Goal: Information Seeking & Learning: Learn about a topic

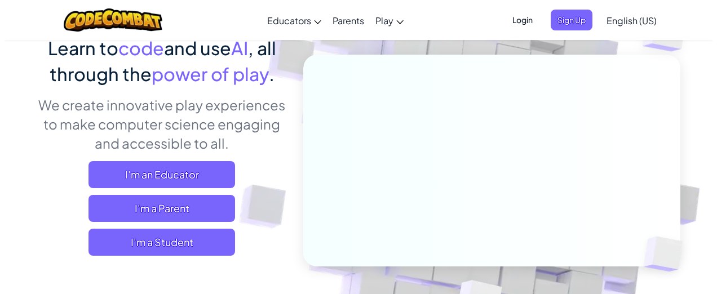
scroll to position [113, 0]
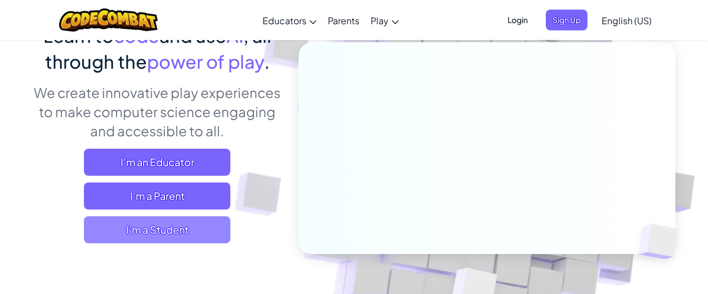
click at [174, 233] on span "I'm a Student" at bounding box center [157, 229] width 147 height 27
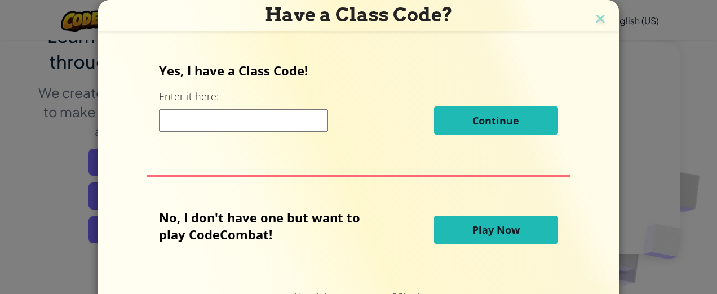
click at [481, 235] on span "Play Now" at bounding box center [495, 230] width 47 height 14
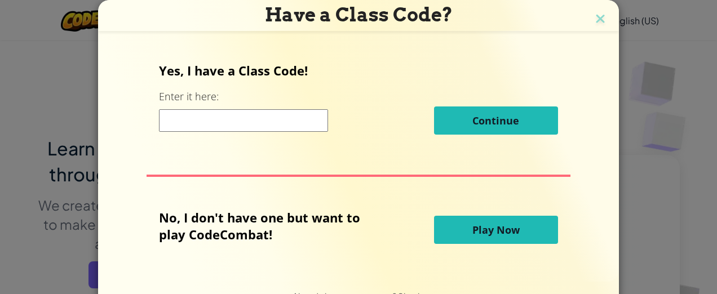
click at [481, 234] on span "Play Now" at bounding box center [495, 230] width 47 height 14
click at [483, 227] on span "Play Now" at bounding box center [495, 230] width 47 height 14
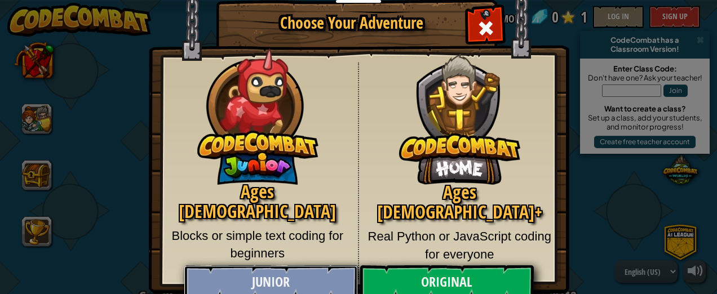
click at [263, 285] on link "Junior" at bounding box center [271, 282] width 174 height 34
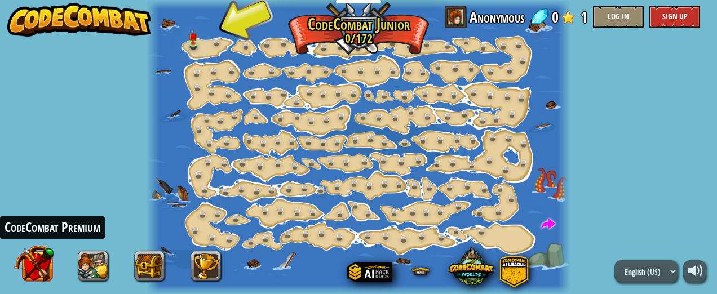
click at [42, 248] on button at bounding box center [33, 262] width 39 height 39
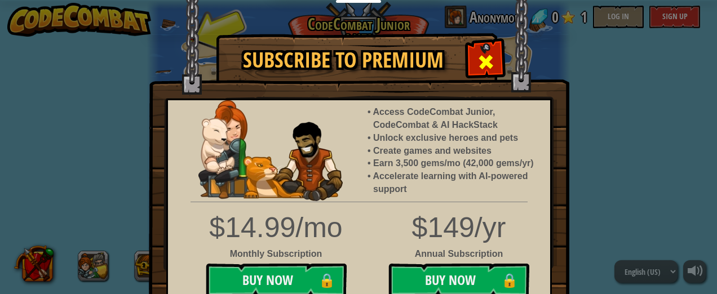
click at [483, 64] on span at bounding box center [486, 62] width 18 height 18
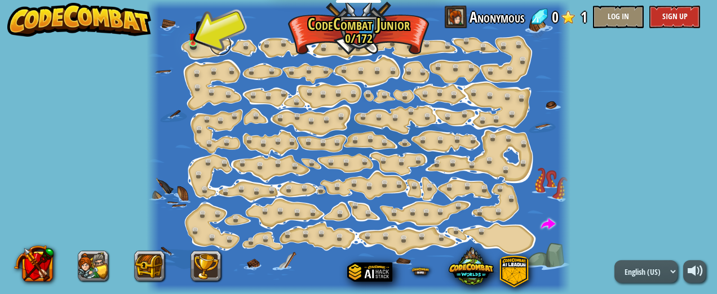
click at [214, 46] on link at bounding box center [220, 44] width 23 height 23
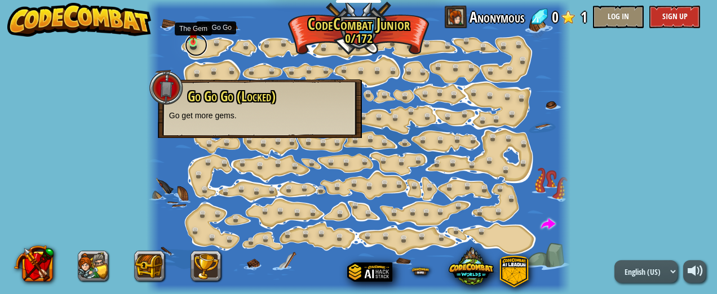
click at [197, 47] on link at bounding box center [196, 45] width 23 height 23
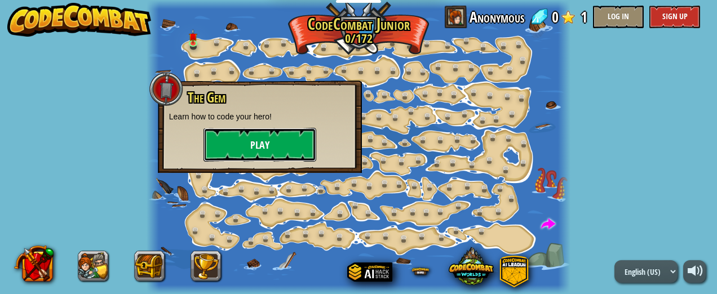
click at [254, 145] on button "Play" at bounding box center [259, 145] width 113 height 34
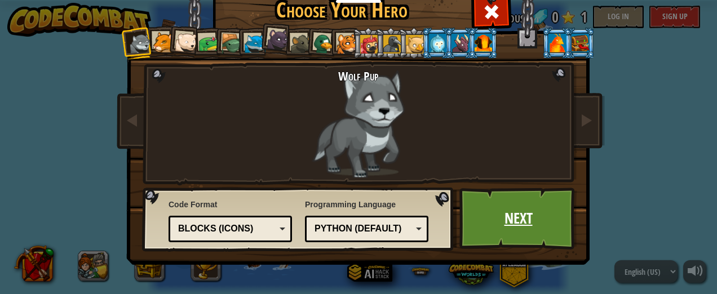
click at [498, 211] on link "Next" at bounding box center [518, 219] width 118 height 62
